Goal: Task Accomplishment & Management: Manage account settings

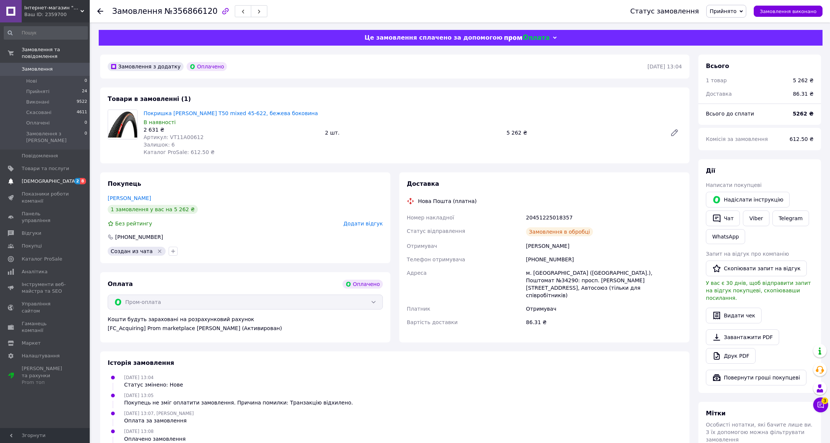
click at [69, 178] on span "2 8" at bounding box center [79, 181] width 21 height 7
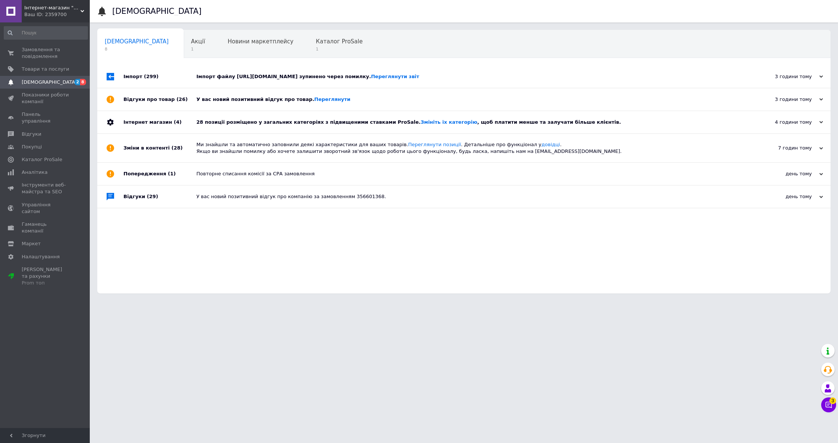
click at [225, 108] on div "У вас новий позитивний відгук про товар. [GEOGRAPHIC_DATA]" at bounding box center [472, 99] width 552 height 22
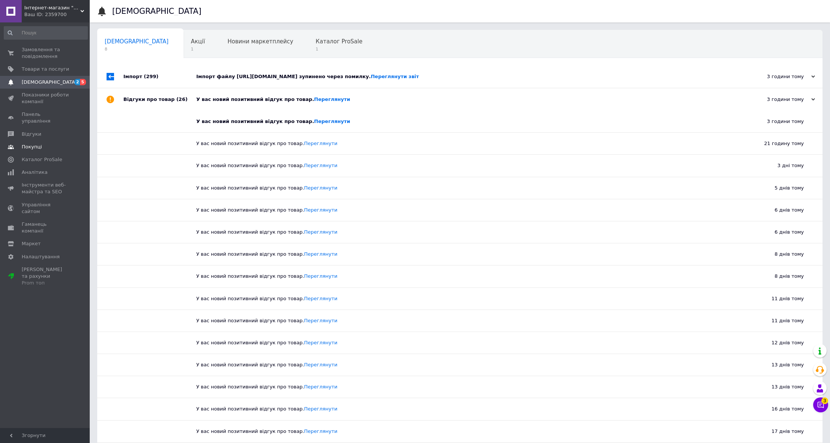
click at [35, 144] on span "Покупці" at bounding box center [32, 147] width 20 height 7
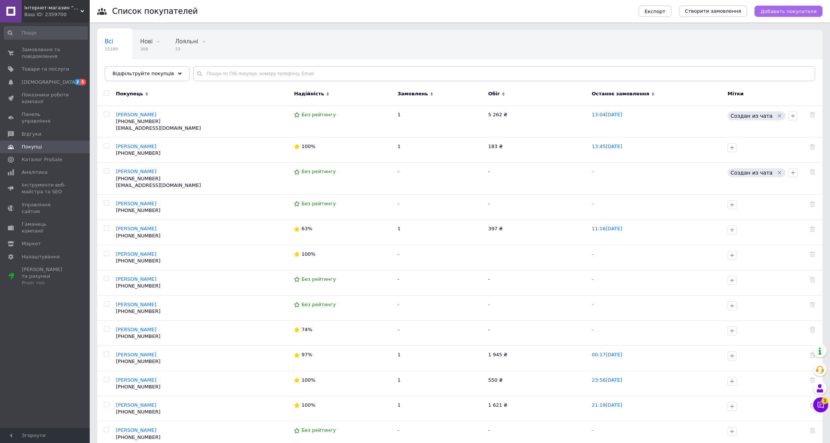
click at [777, 12] on span "Добавить покупателя" at bounding box center [789, 12] width 56 height 6
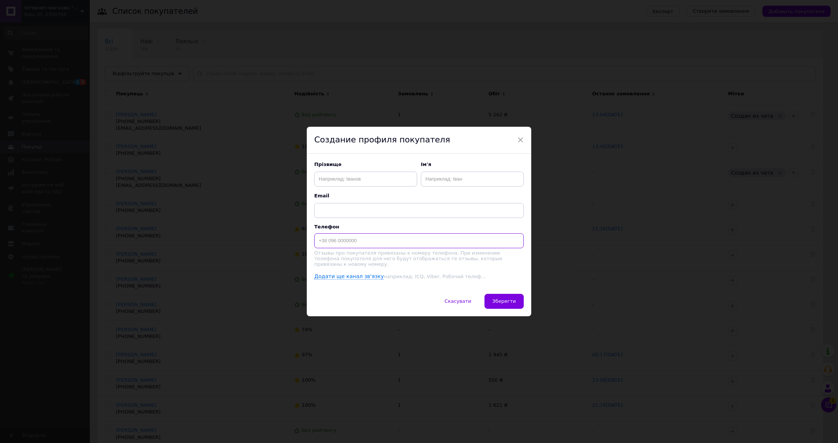
click at [391, 238] on input at bounding box center [418, 240] width 209 height 15
paste input "0687233153"
type input "+380687233153"
click at [479, 179] on input "text" at bounding box center [472, 179] width 103 height 15
paste input "Сергій"
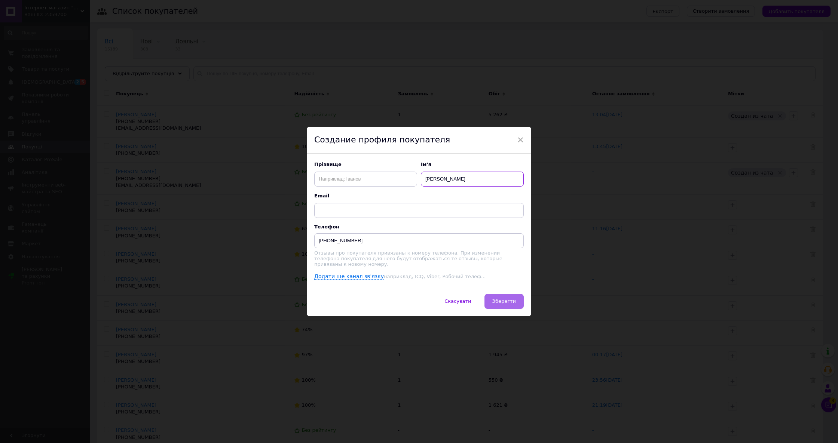
type input "Сергій"
click at [505, 305] on button "Зберегти" at bounding box center [503, 301] width 39 height 15
